Goal: Task Accomplishment & Management: Manage account settings

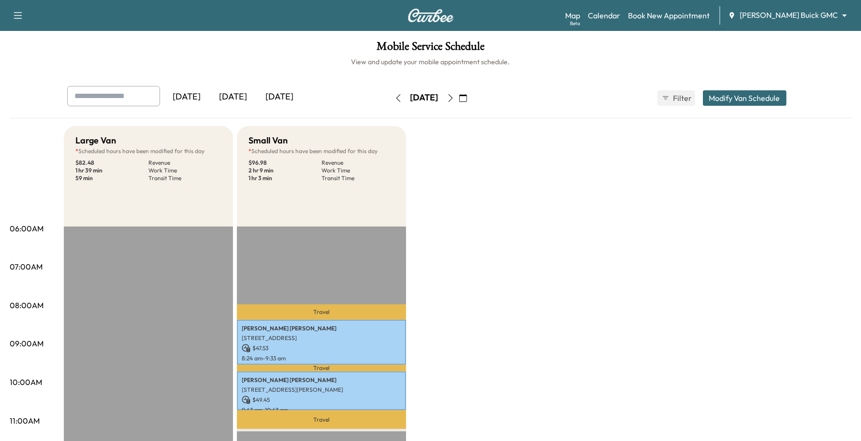
click at [455, 97] on icon "button" at bounding box center [451, 98] width 8 height 8
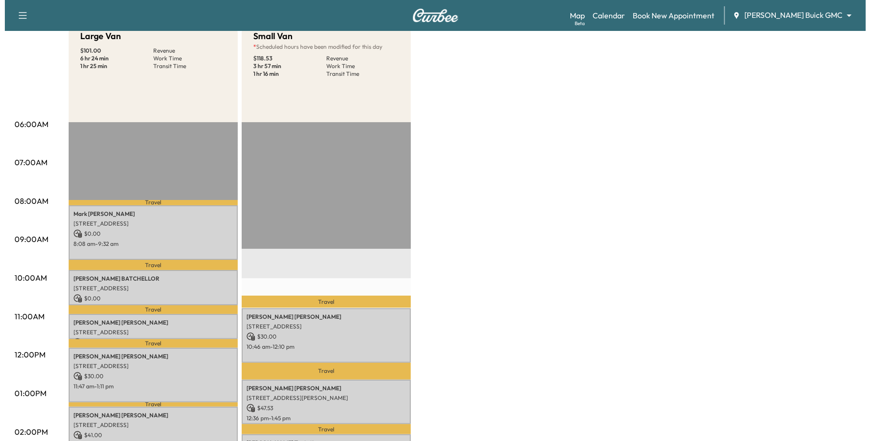
scroll to position [121, 0]
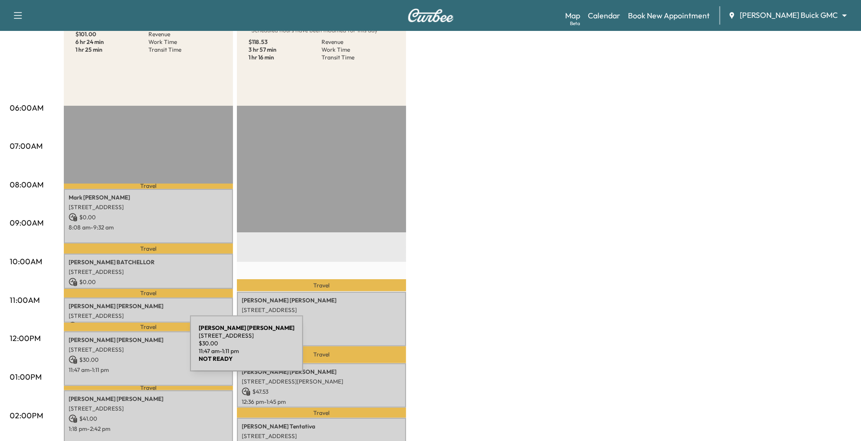
click at [118, 350] on p "[STREET_ADDRESS]" at bounding box center [149, 350] width 160 height 8
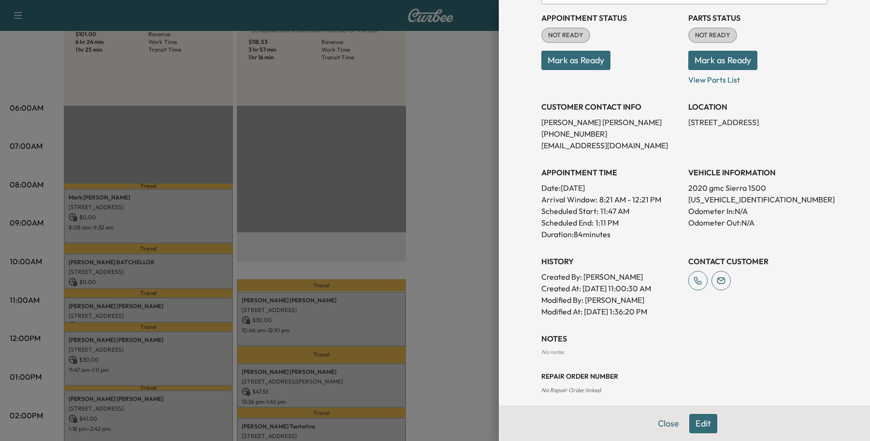
click at [690, 425] on button "Edit" at bounding box center [704, 423] width 28 height 19
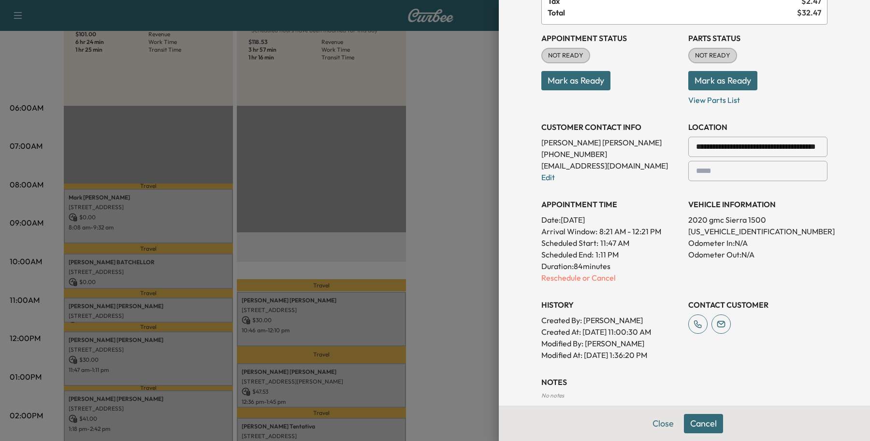
scroll to position [231, 0]
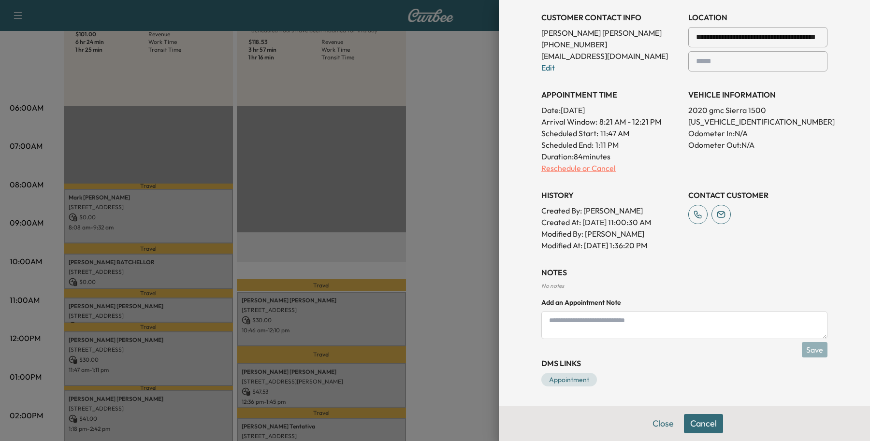
click at [572, 170] on p "Reschedule or Cancel" at bounding box center [611, 168] width 139 height 12
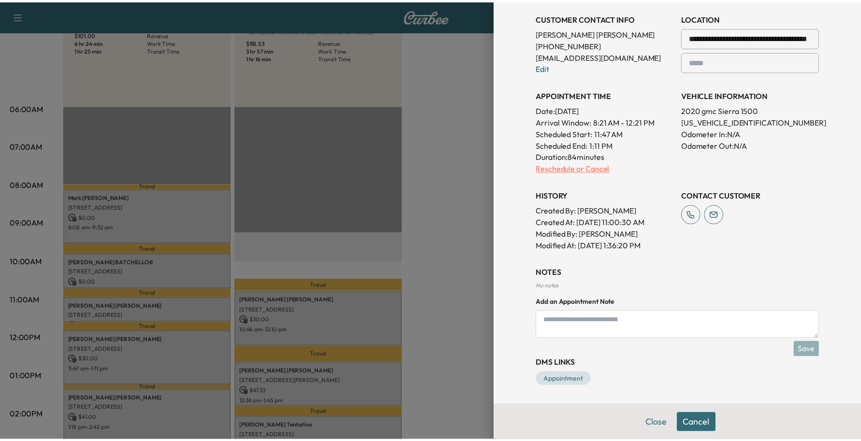
scroll to position [0, 0]
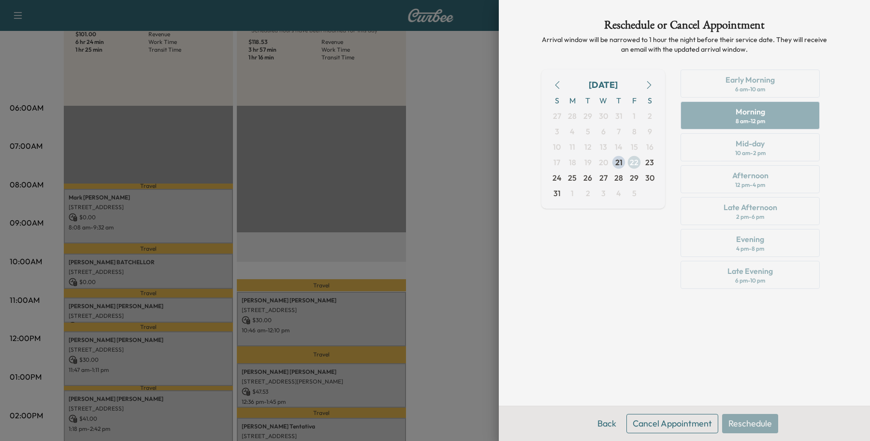
click at [632, 161] on span "22" at bounding box center [634, 163] width 9 height 12
click at [603, 423] on button "Back" at bounding box center [606, 423] width 31 height 19
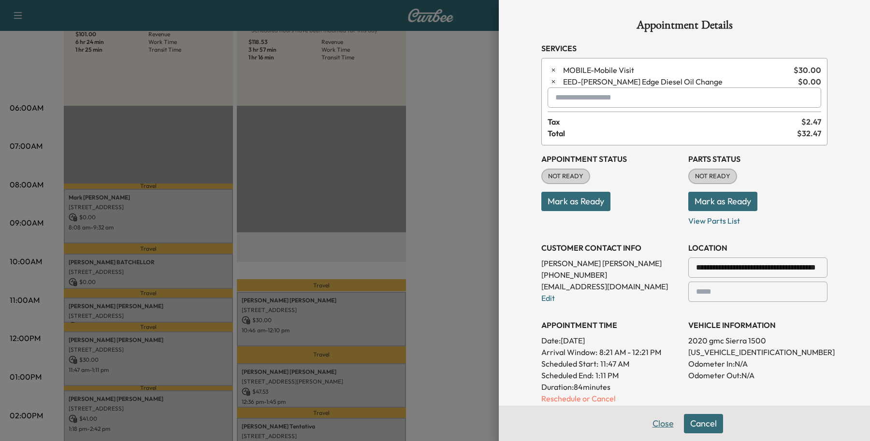
click at [647, 420] on button "Close" at bounding box center [664, 423] width 34 height 19
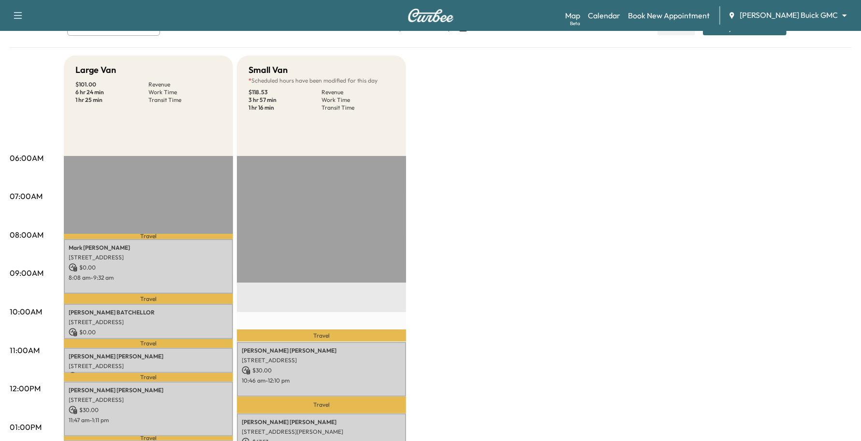
scroll to position [181, 0]
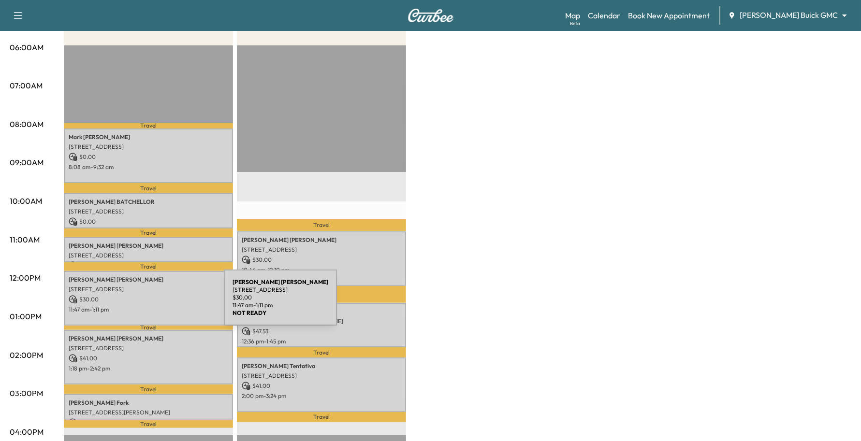
click at [151, 306] on p "11:47 am - 1:11 pm" at bounding box center [149, 310] width 160 height 8
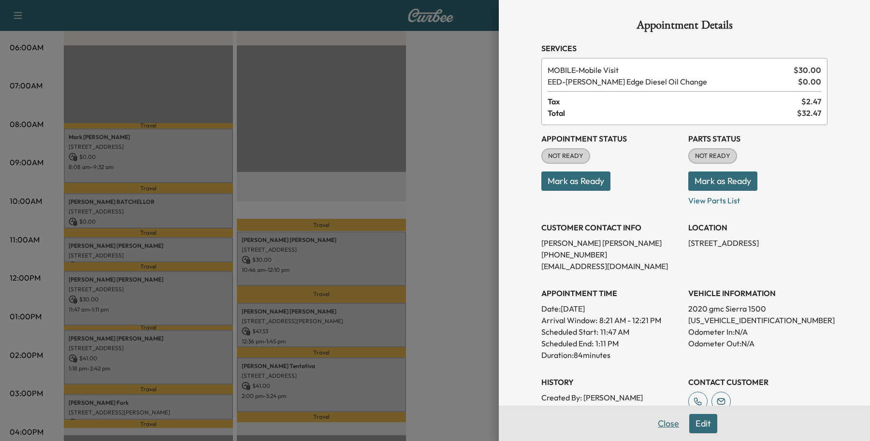
click at [662, 422] on button "Close" at bounding box center [669, 423] width 34 height 19
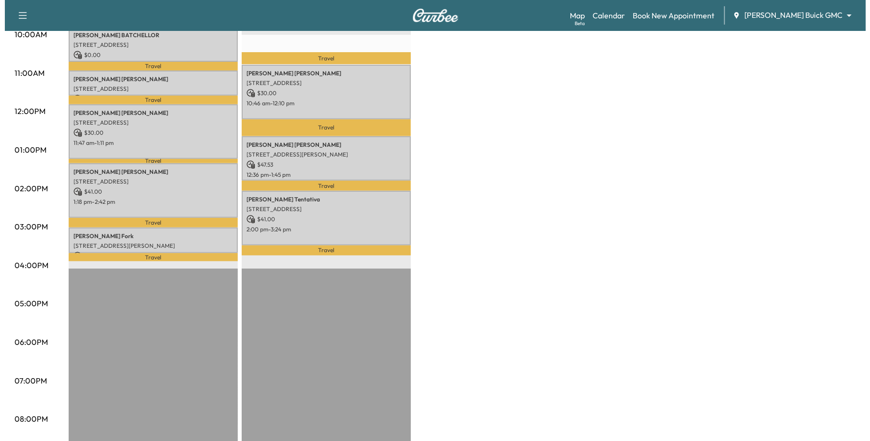
scroll to position [363, 0]
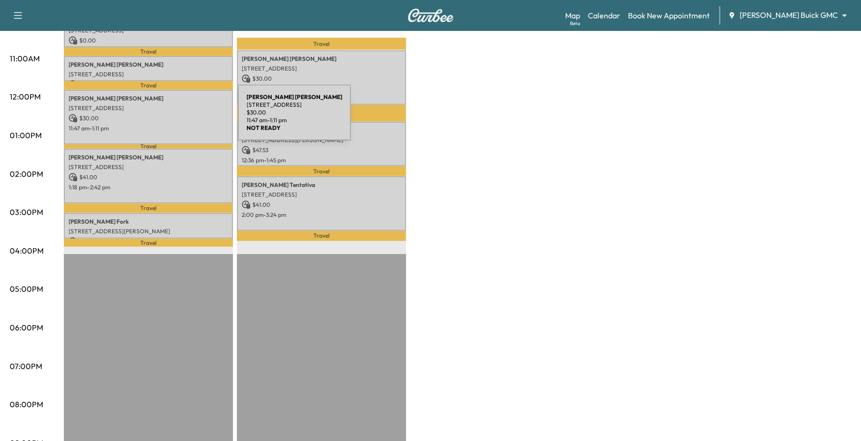
click at [165, 118] on p "$ 30.00" at bounding box center [149, 118] width 160 height 9
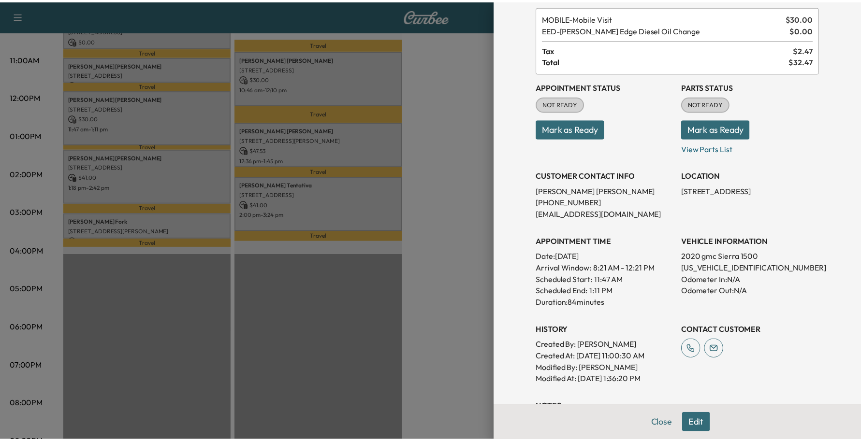
scroll to position [173, 0]
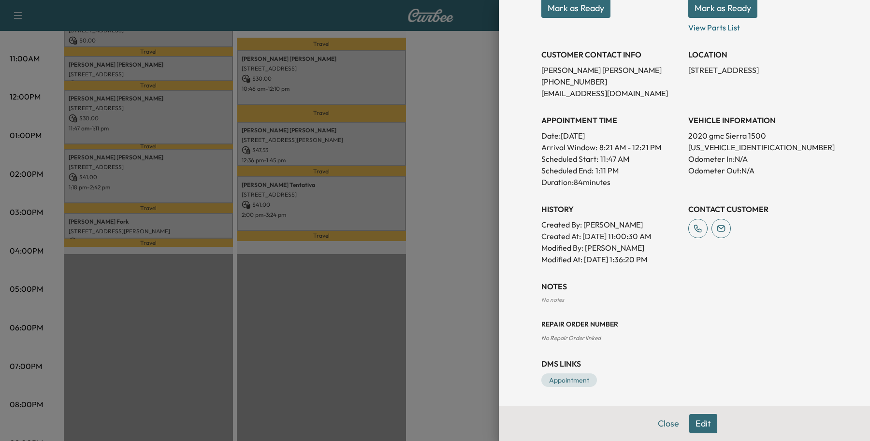
drag, startPoint x: 662, startPoint y: 417, endPoint x: 656, endPoint y: 404, distance: 14.5
click at [662, 412] on div "Close Edit" at bounding box center [684, 423] width 371 height 35
click at [657, 425] on button "Close" at bounding box center [669, 423] width 34 height 19
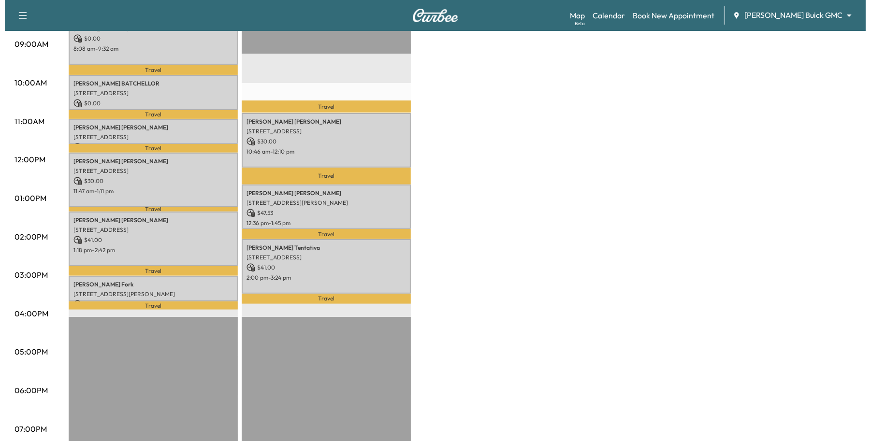
scroll to position [302, 0]
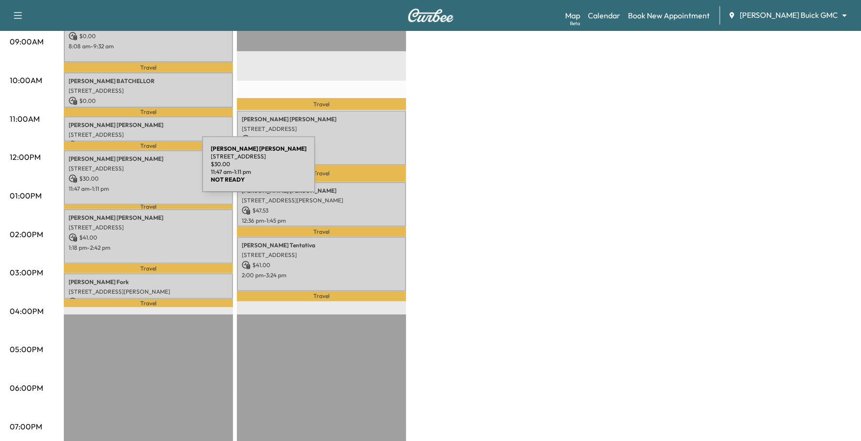
click at [130, 175] on p "$ 30.00" at bounding box center [149, 179] width 160 height 9
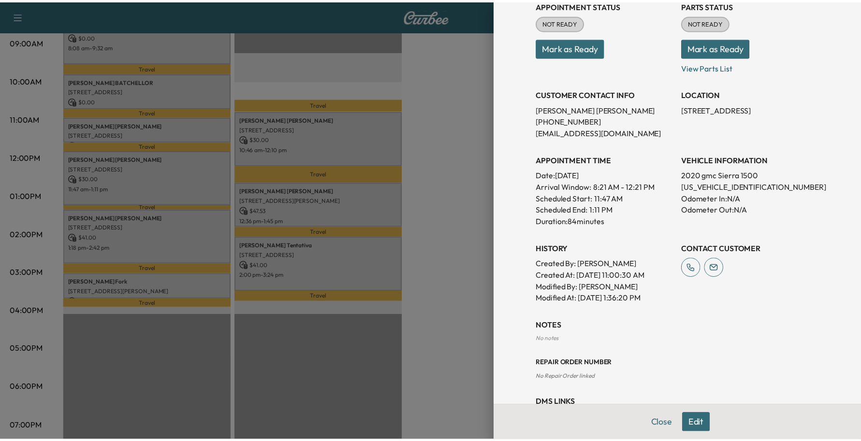
scroll to position [173, 0]
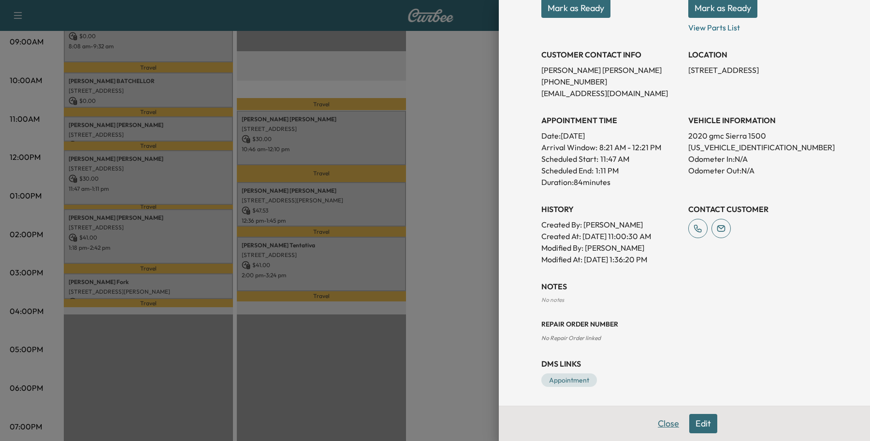
click at [667, 427] on button "Close" at bounding box center [669, 423] width 34 height 19
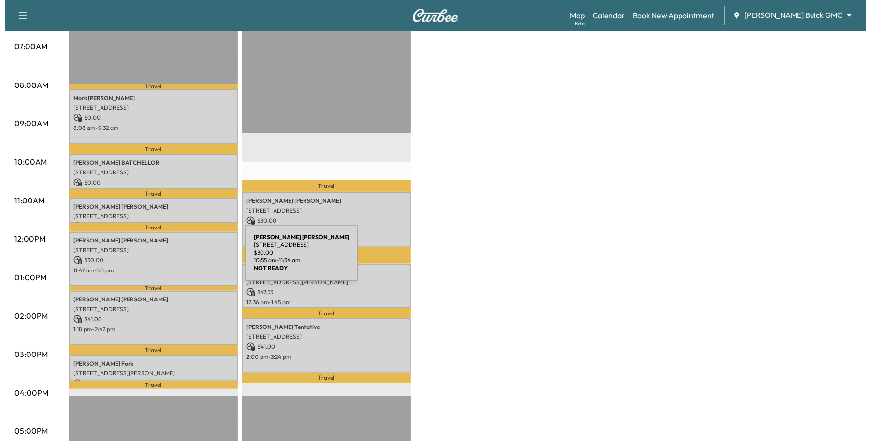
scroll to position [242, 0]
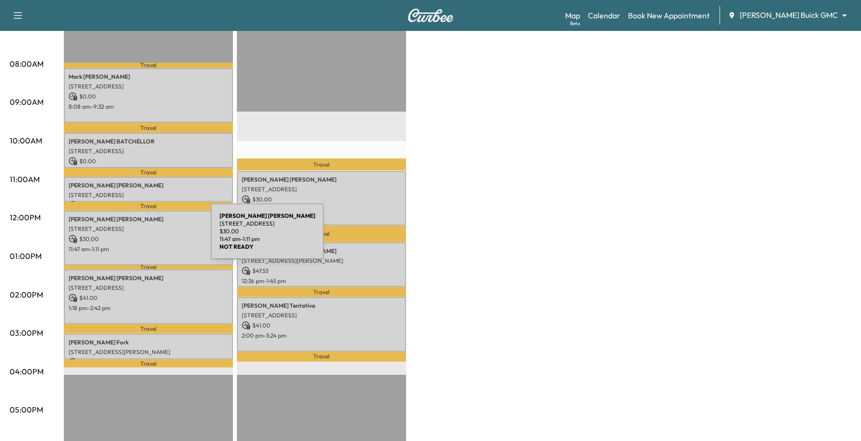
click at [138, 237] on p "$ 30.00" at bounding box center [149, 239] width 160 height 9
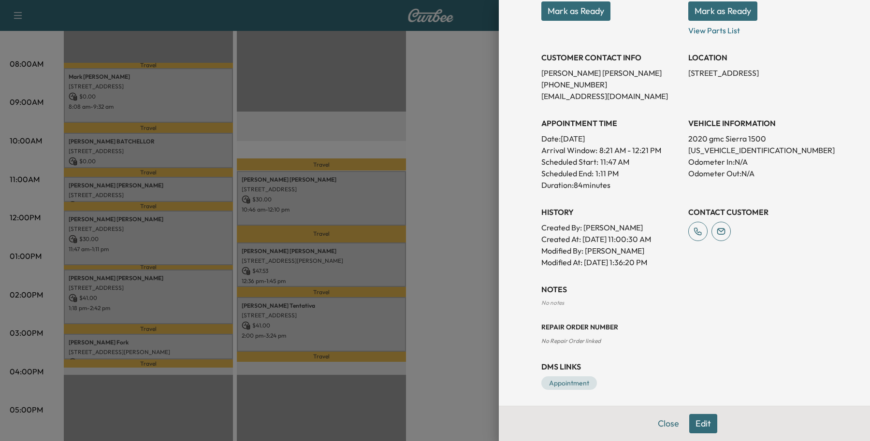
scroll to position [173, 0]
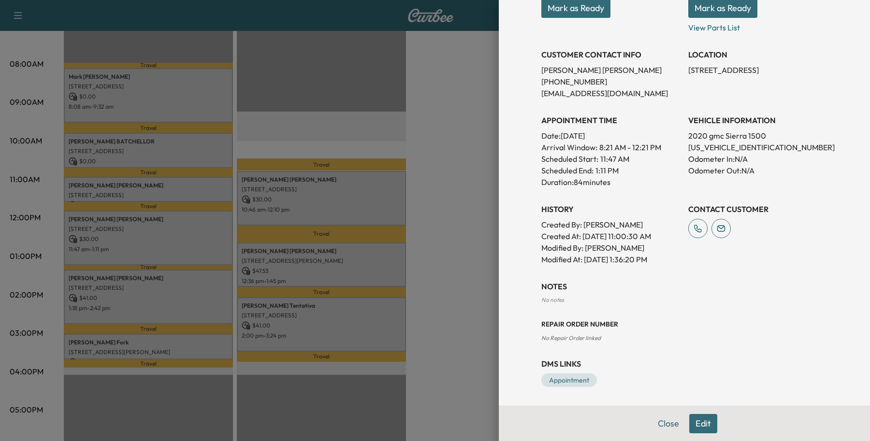
click at [697, 422] on button "Edit" at bounding box center [704, 423] width 28 height 19
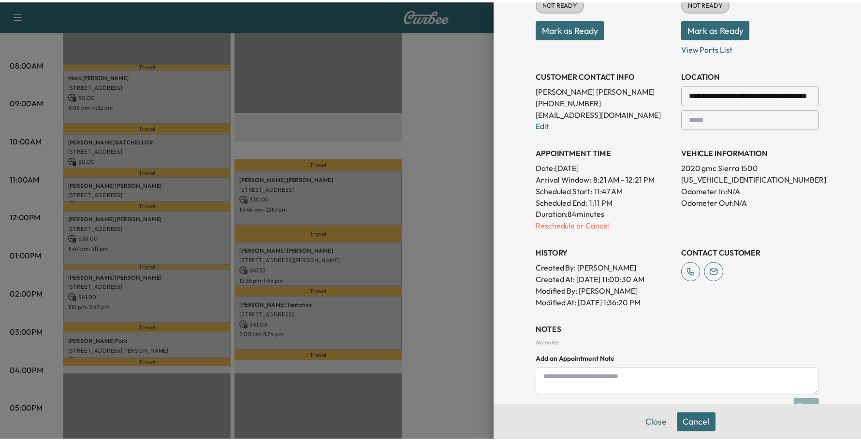
scroll to position [194, 0]
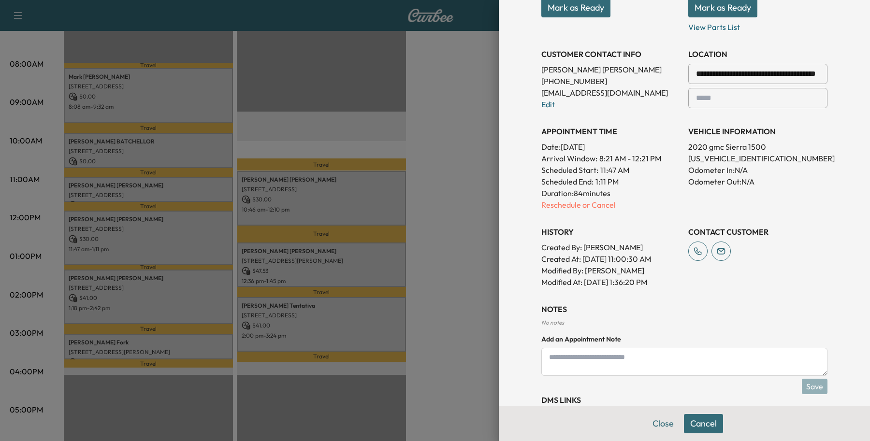
click at [592, 354] on textarea at bounding box center [685, 362] width 286 height 28
click at [661, 426] on button "Close" at bounding box center [664, 423] width 34 height 19
